Goal: Task Accomplishment & Management: Complete application form

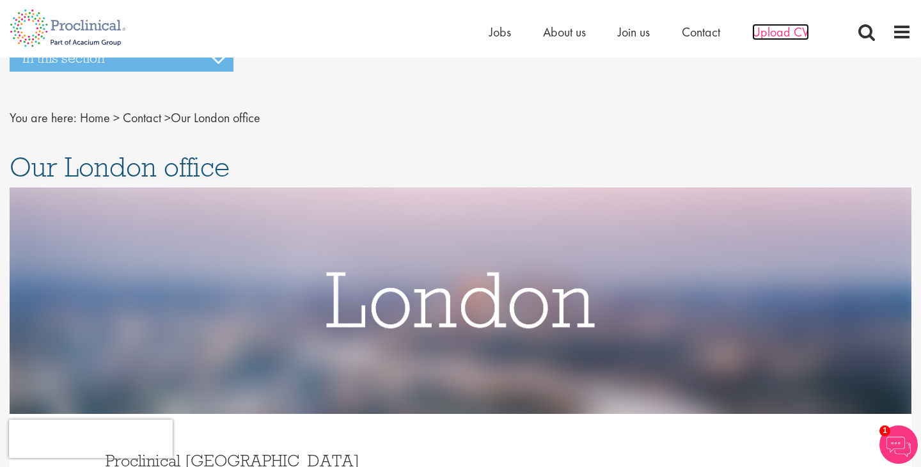
click at [780, 39] on span "Upload CV" at bounding box center [780, 32] width 57 height 17
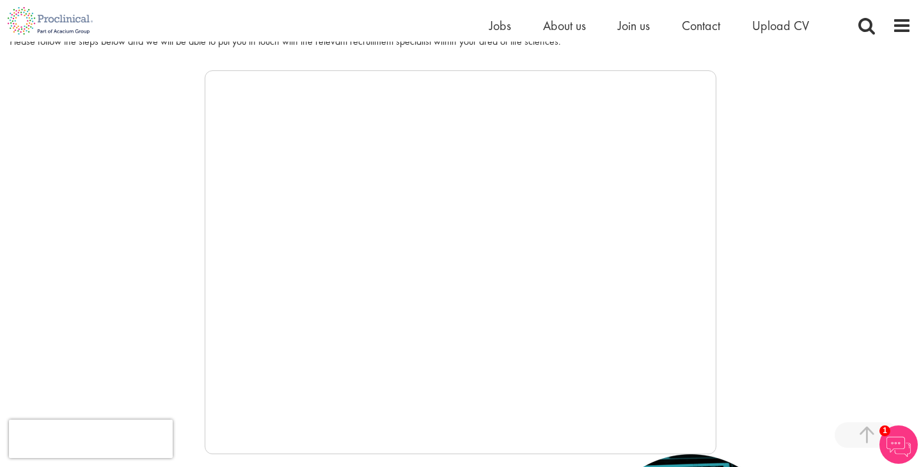
scroll to position [256, 0]
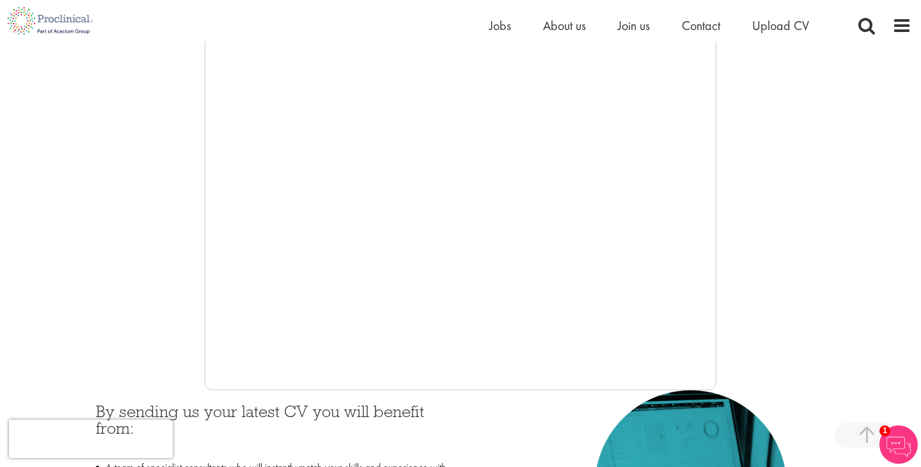
click at [168, 194] on div at bounding box center [460, 198] width 901 height 384
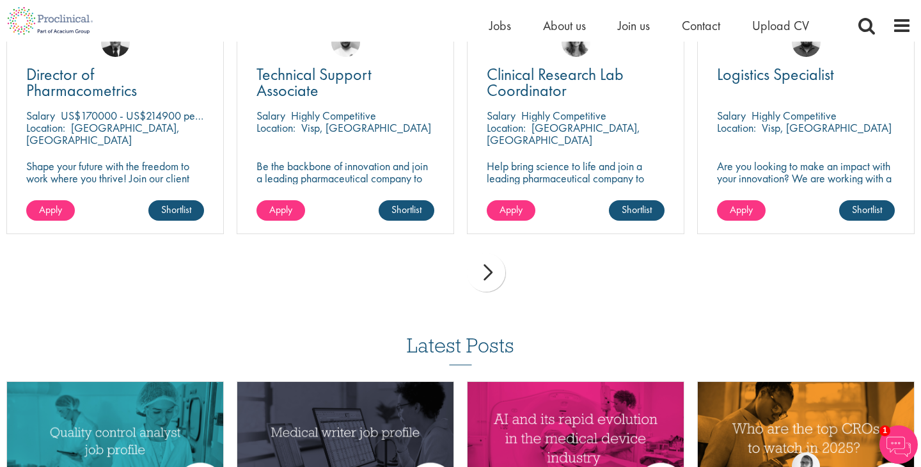
scroll to position [831, 0]
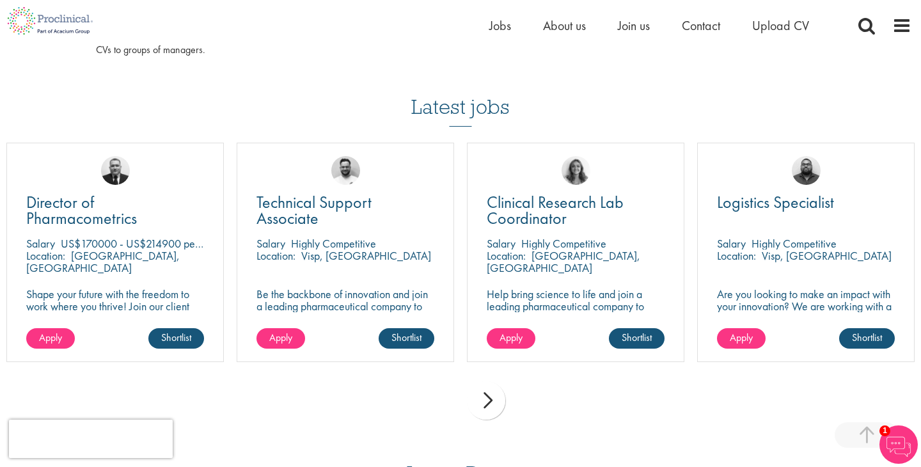
click at [483, 398] on div "next" at bounding box center [486, 400] width 38 height 38
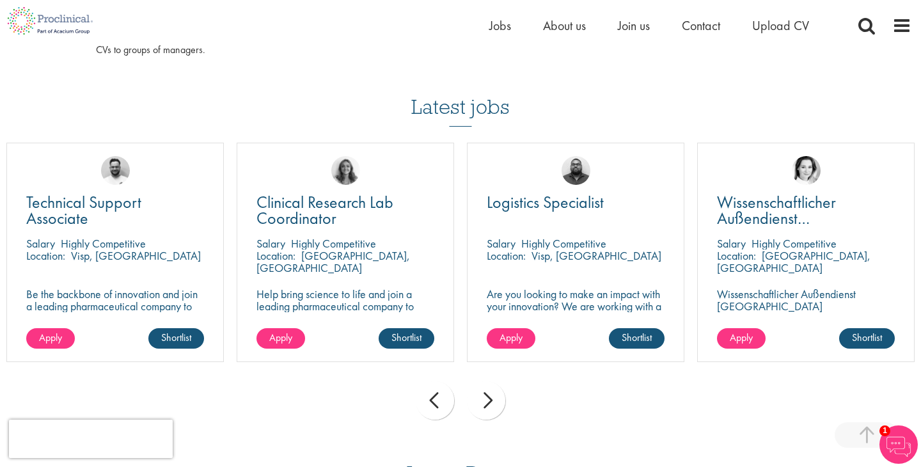
click at [483, 398] on div "next" at bounding box center [486, 400] width 38 height 38
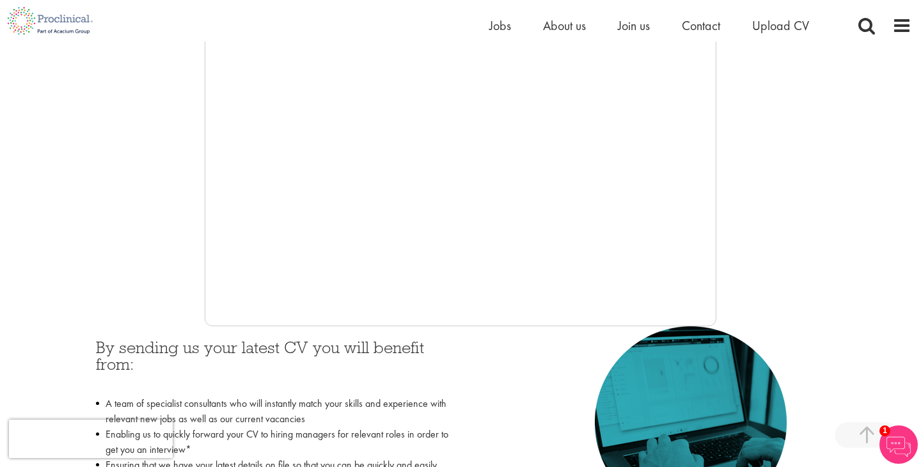
scroll to position [64, 0]
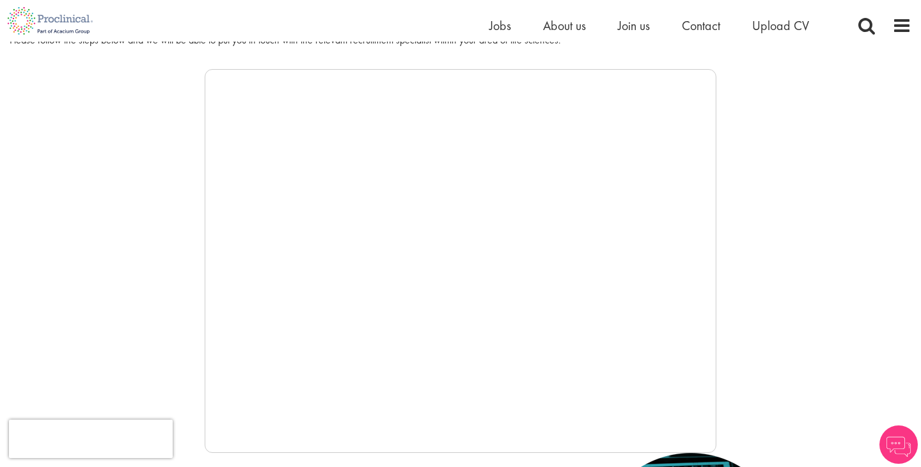
scroll to position [192, 0]
click at [503, 29] on span "Jobs" at bounding box center [500, 25] width 22 height 17
